Goal: Transaction & Acquisition: Obtain resource

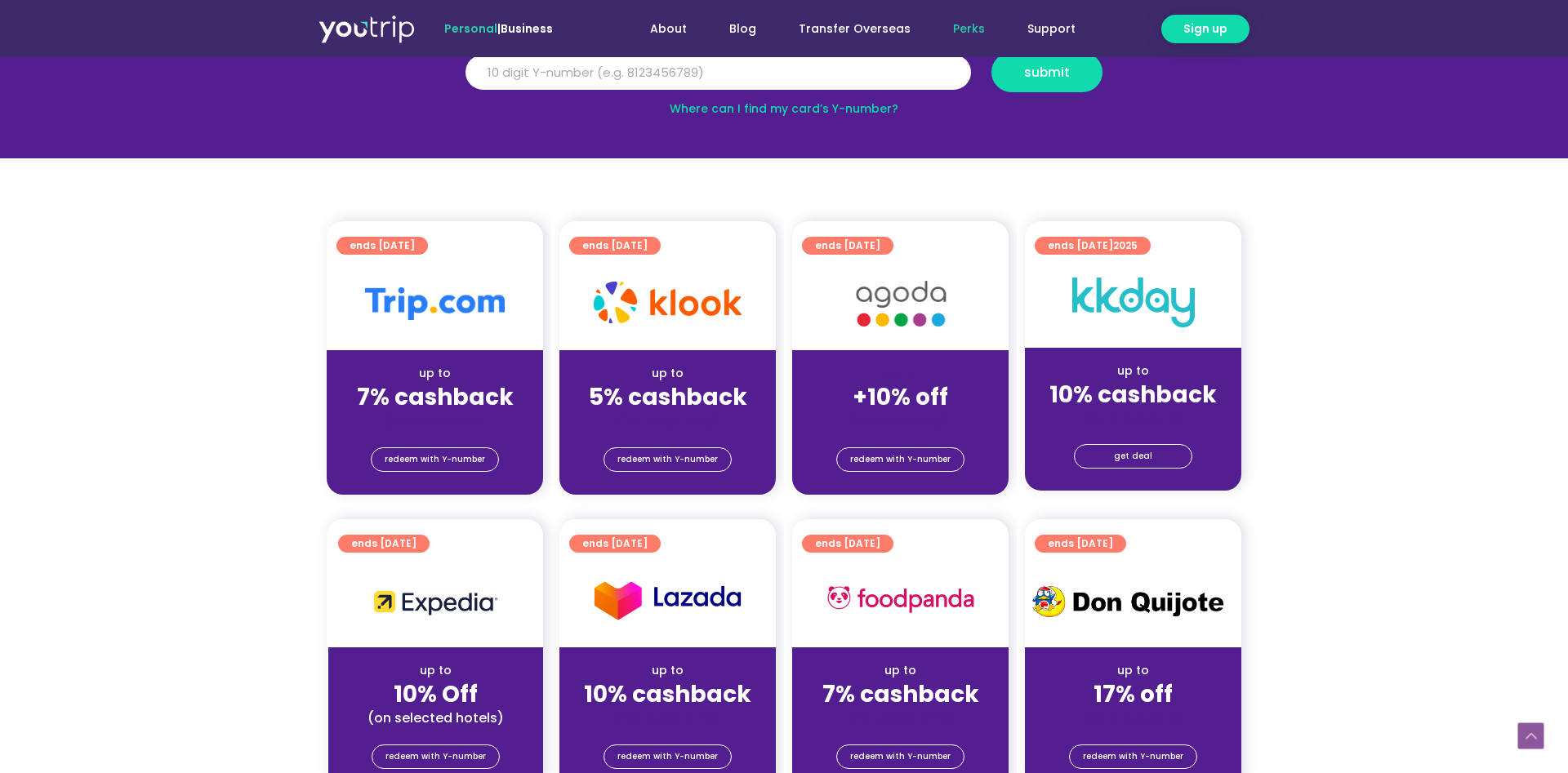
scroll to position [166, 0]
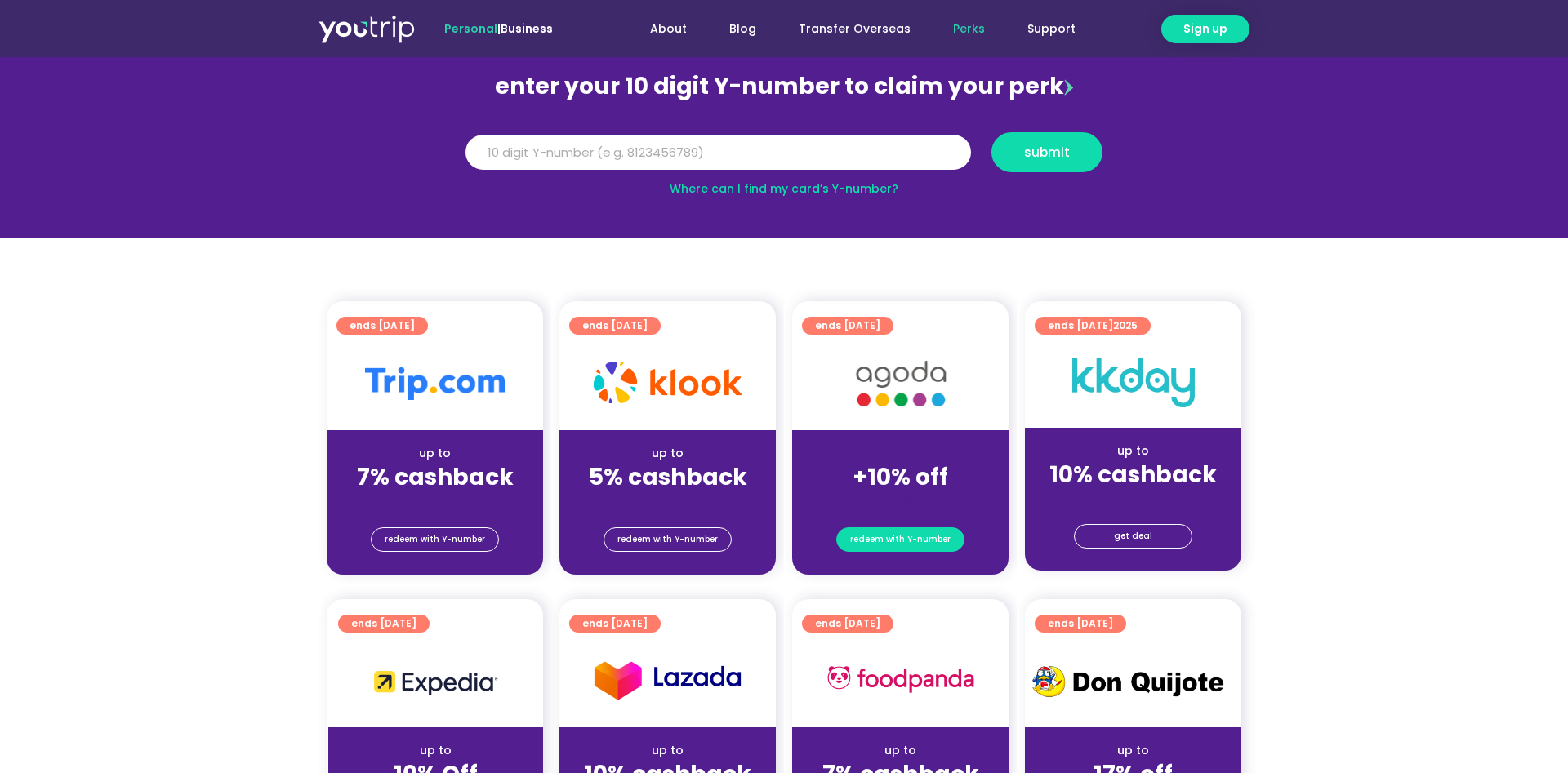
click at [882, 537] on span "redeem with Y-number" at bounding box center [900, 540] width 100 height 23
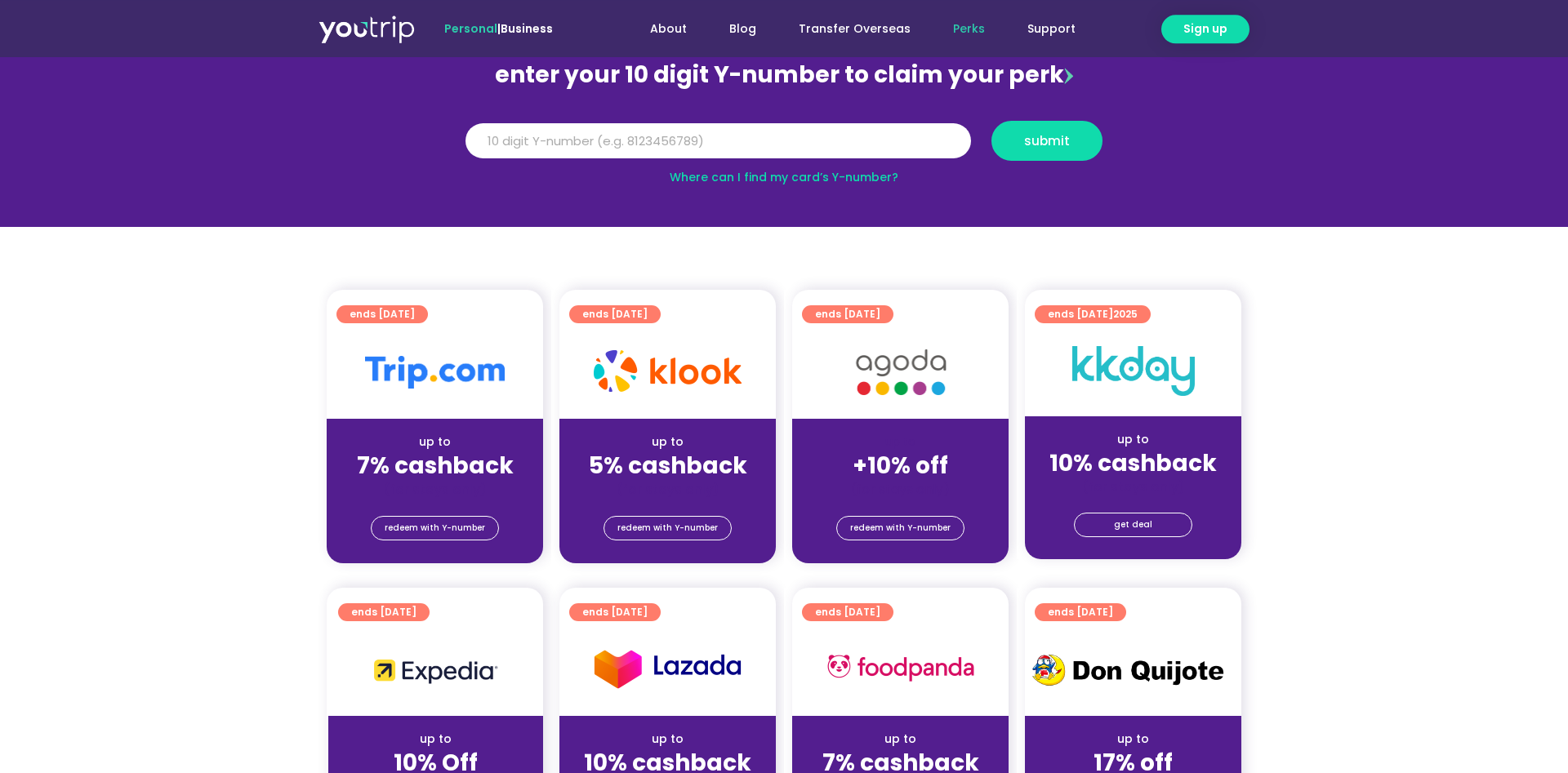
scroll to position [180, 0]
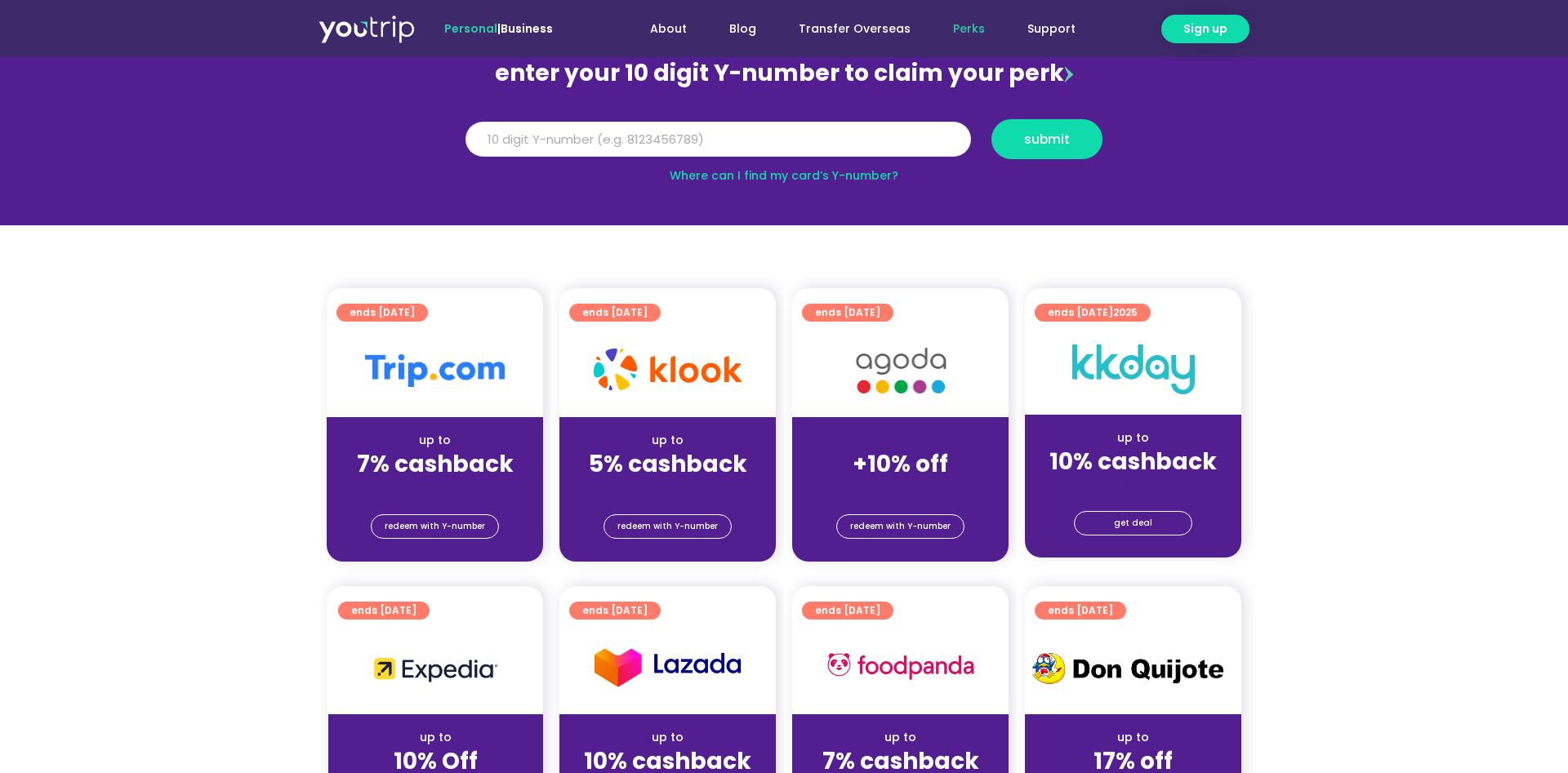
click at [620, 141] on input "Y Number" at bounding box center [717, 140] width 506 height 36
click at [572, 142] on input "Y Number" at bounding box center [717, 140] width 506 height 36
paste input "8144082538"
type input "8144082538"
click at [1082, 141] on span "submit" at bounding box center [1046, 139] width 83 height 12
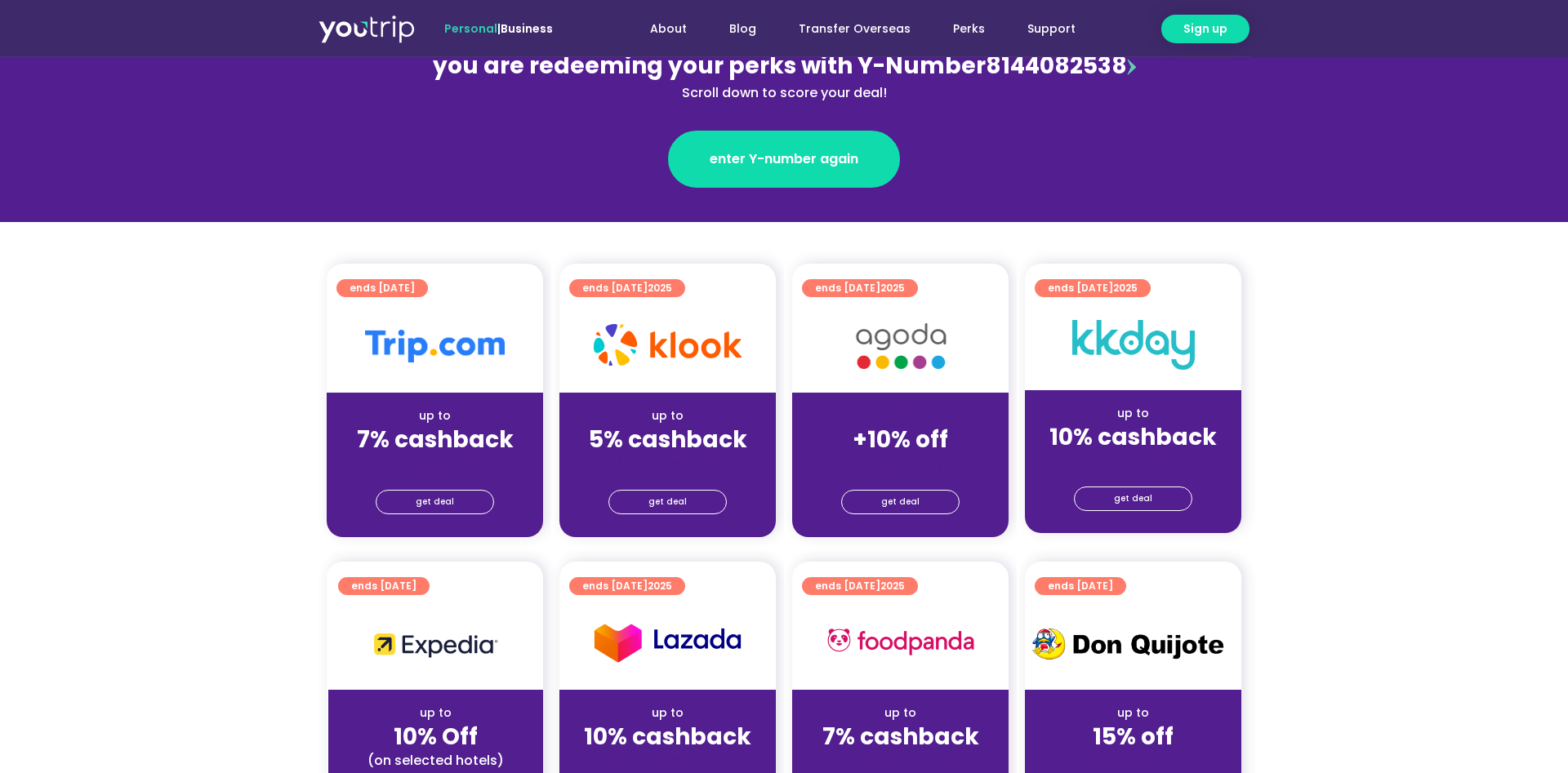
scroll to position [249, 0]
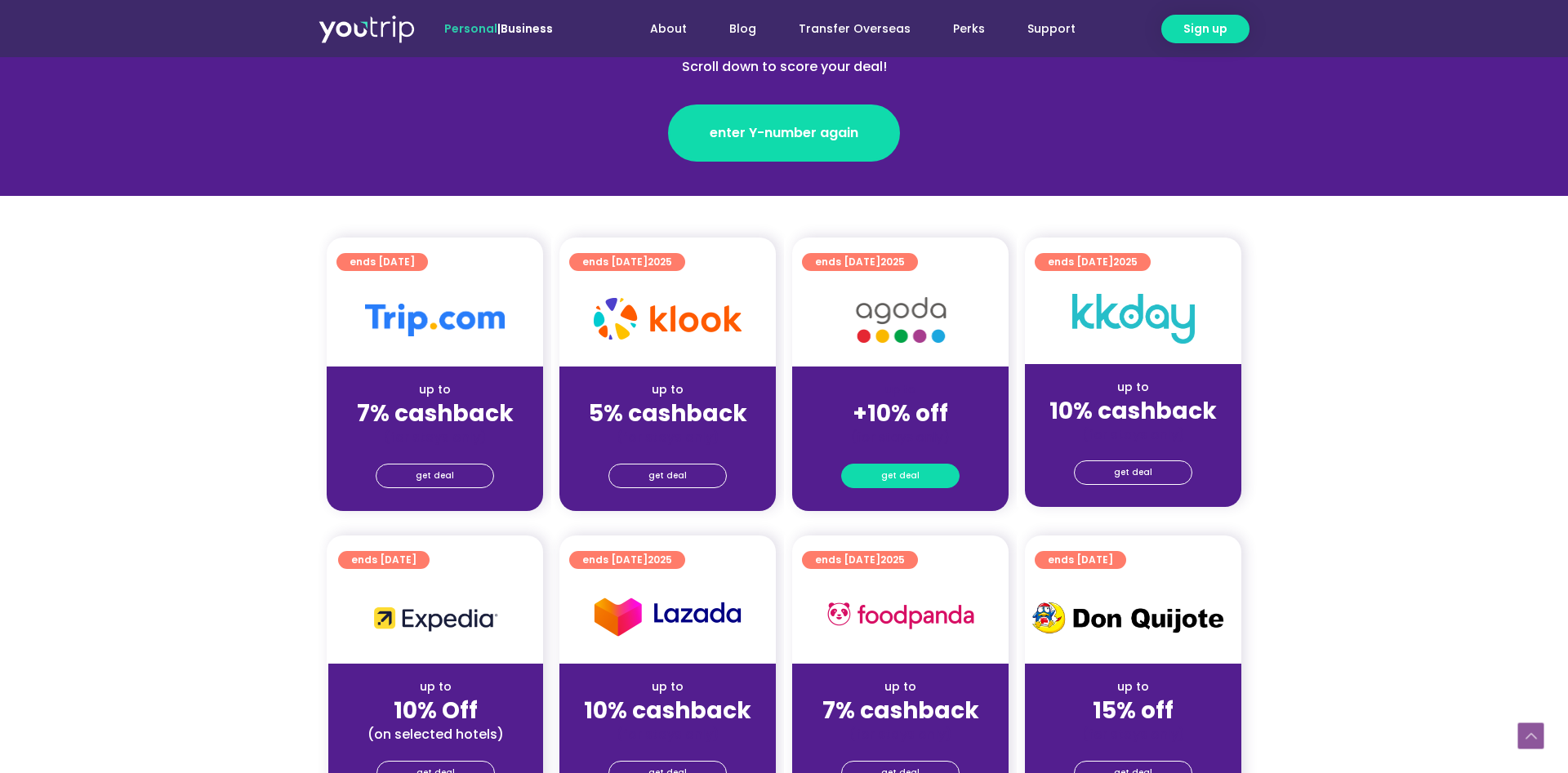
click at [903, 472] on span "get deal" at bounding box center [900, 476] width 39 height 23
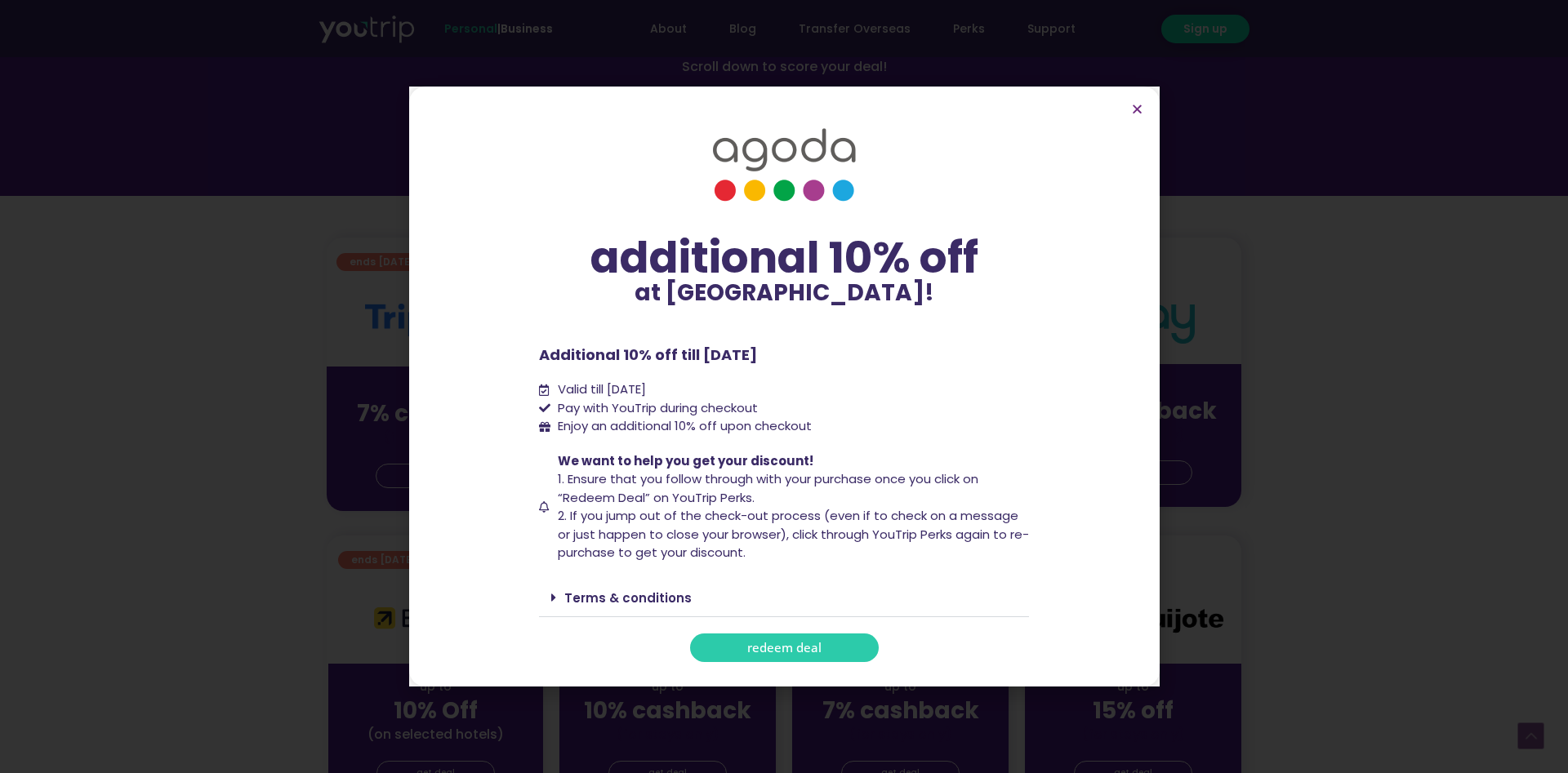
click at [791, 645] on span "redeem deal" at bounding box center [784, 647] width 75 height 12
